Goal: Use online tool/utility

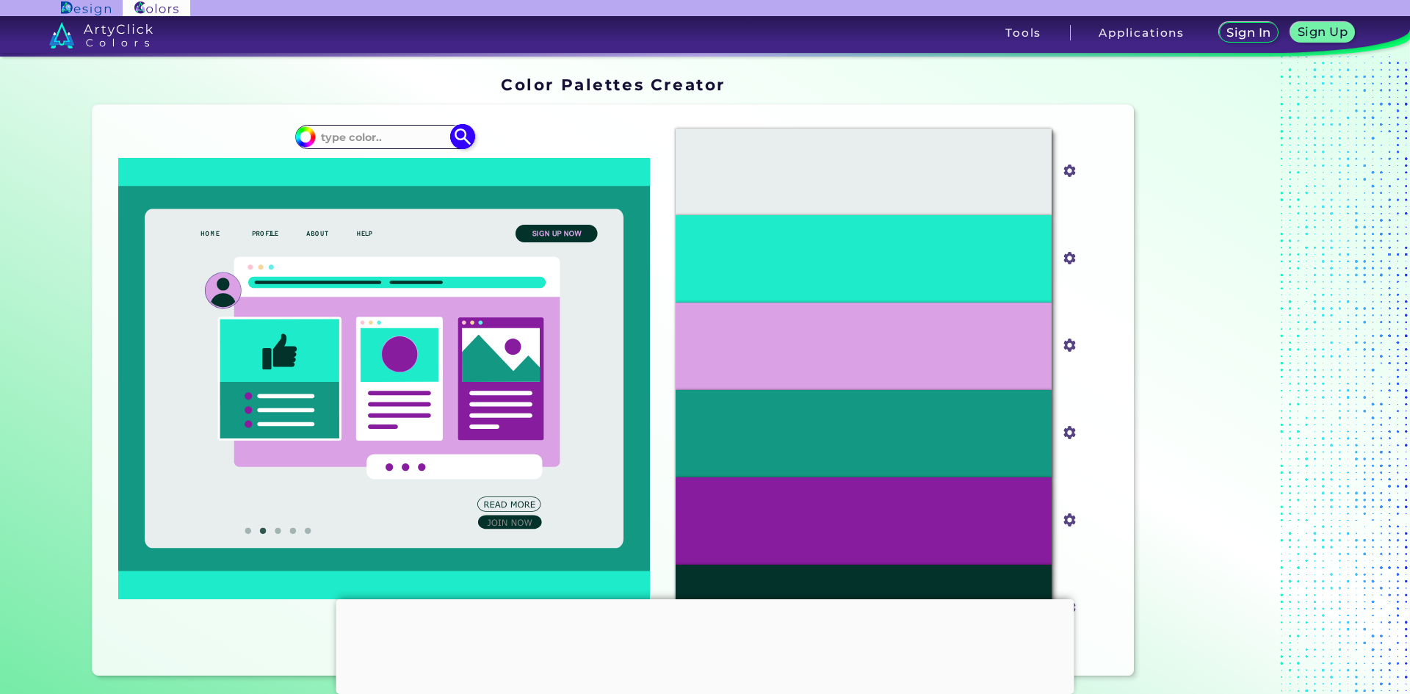
click at [375, 126] on div "#1eebc9" at bounding box center [384, 137] width 178 height 24
click at [379, 140] on input at bounding box center [384, 137] width 137 height 20
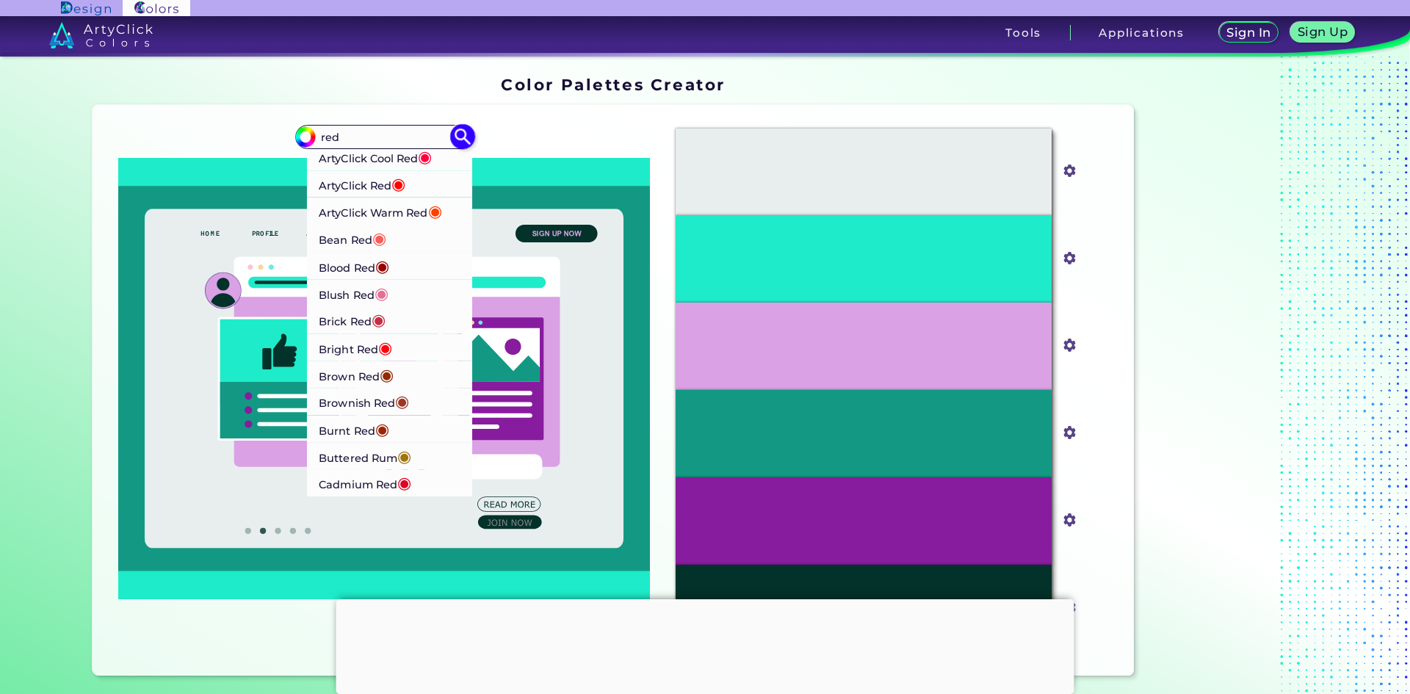
type input "red"
click at [393, 322] on li "Brick Red ◉" at bounding box center [390, 319] width 166 height 27
type input "#c62d42"
type input "#C62D42"
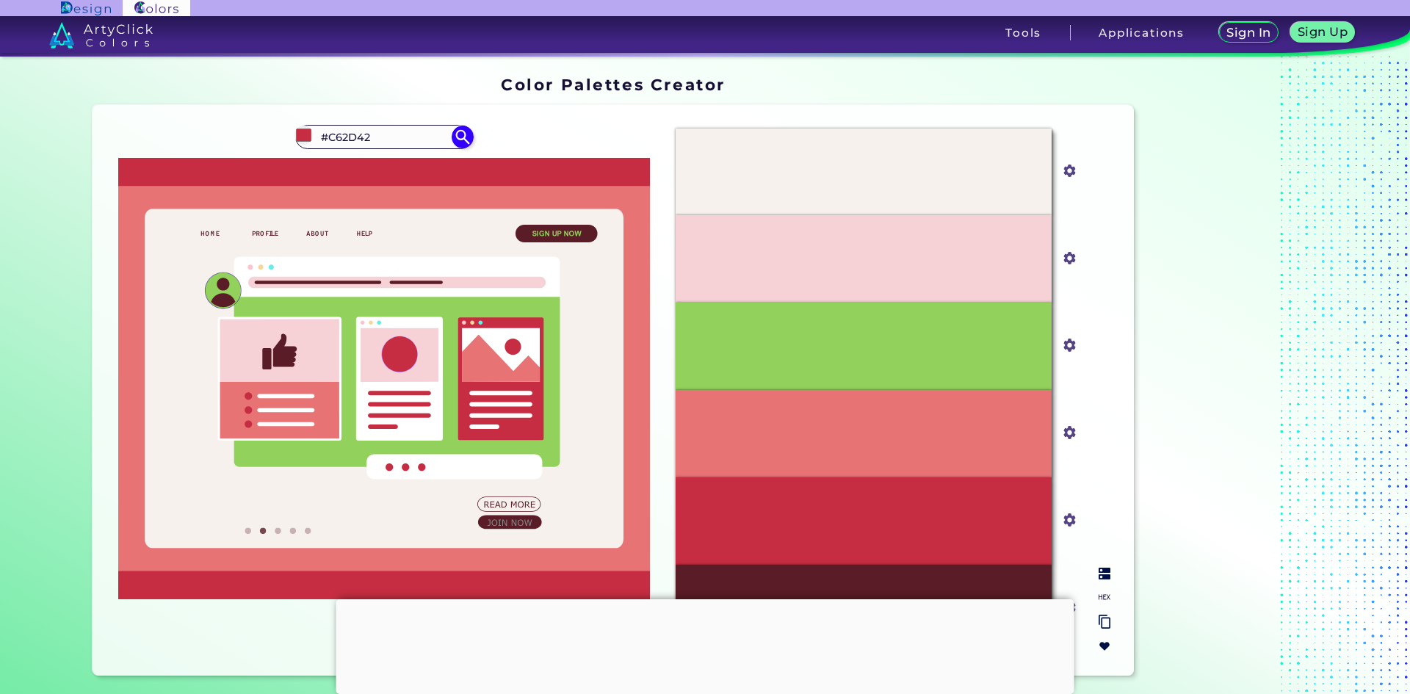
click at [801, 428] on div "#E87375" at bounding box center [864, 433] width 376 height 87
click at [1063, 432] on input "#e87375" at bounding box center [1067, 431] width 18 height 18
